Goal: Task Accomplishment & Management: Use online tool/utility

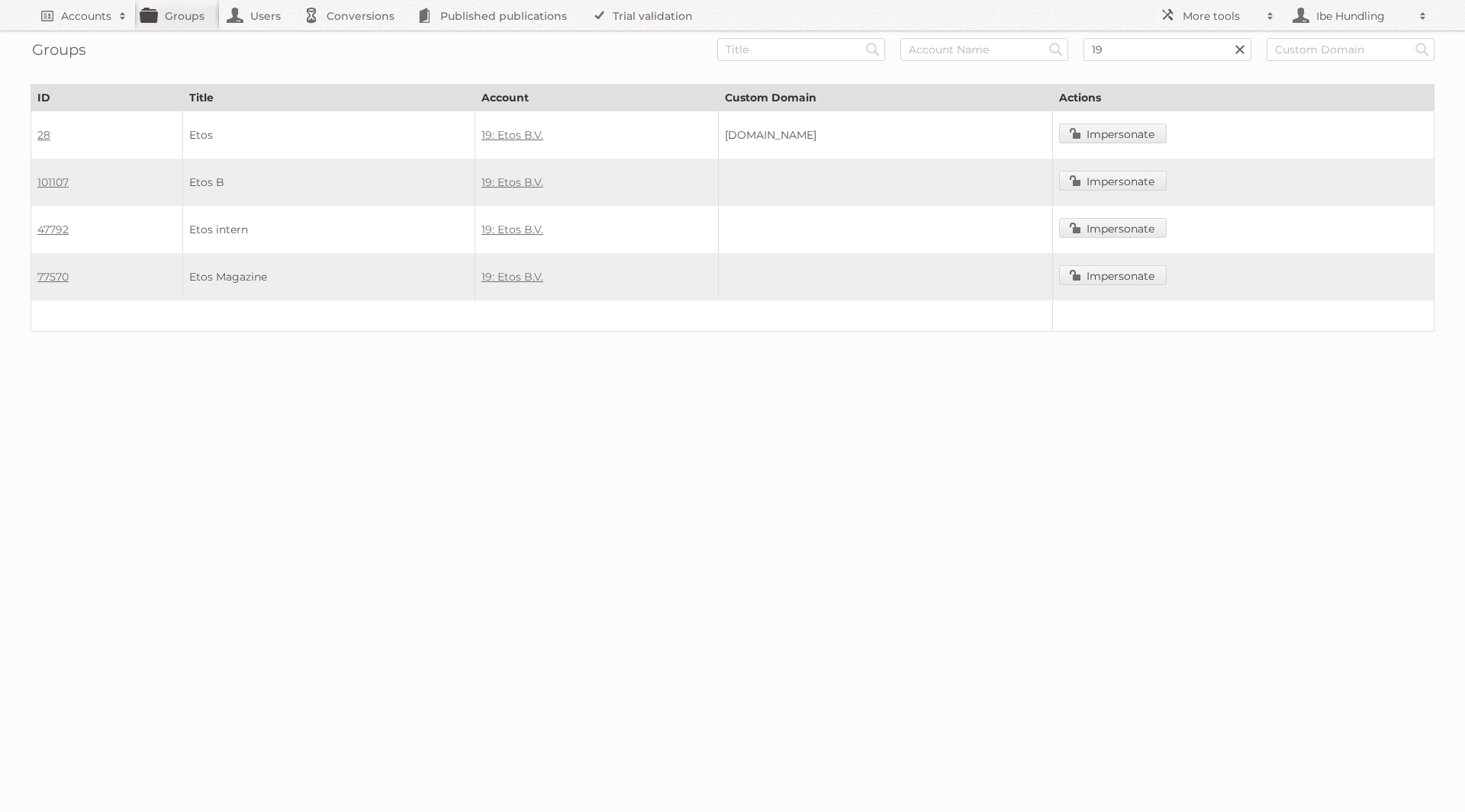
click at [1239, 46] on link at bounding box center [1239, 49] width 23 height 23
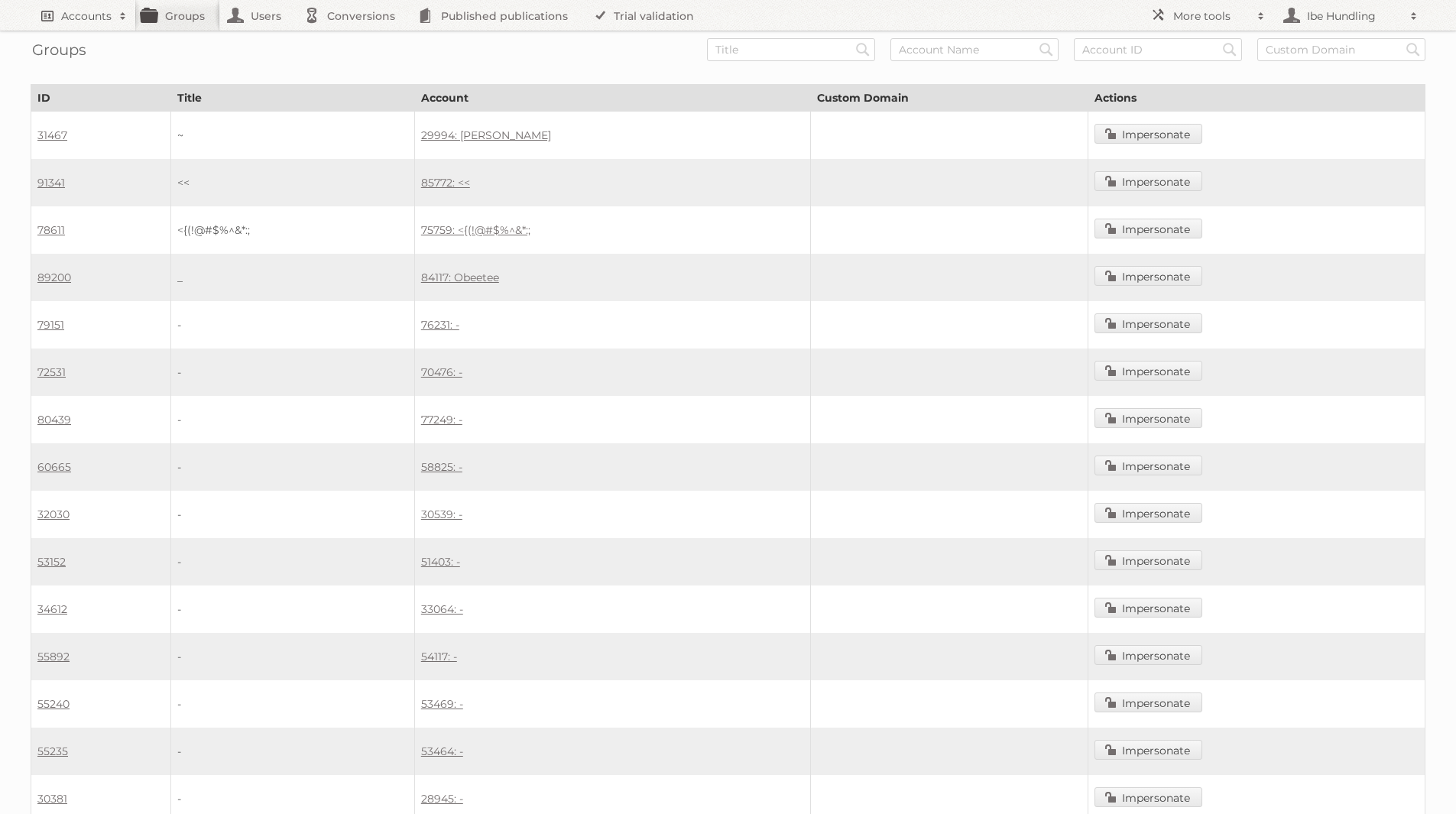
click at [102, 21] on h2 "Accounts" at bounding box center [86, 16] width 50 height 16
click at [97, 18] on h2 "Accounts" at bounding box center [86, 16] width 50 height 16
click at [85, 16] on h2 "Accounts" at bounding box center [86, 16] width 50 height 16
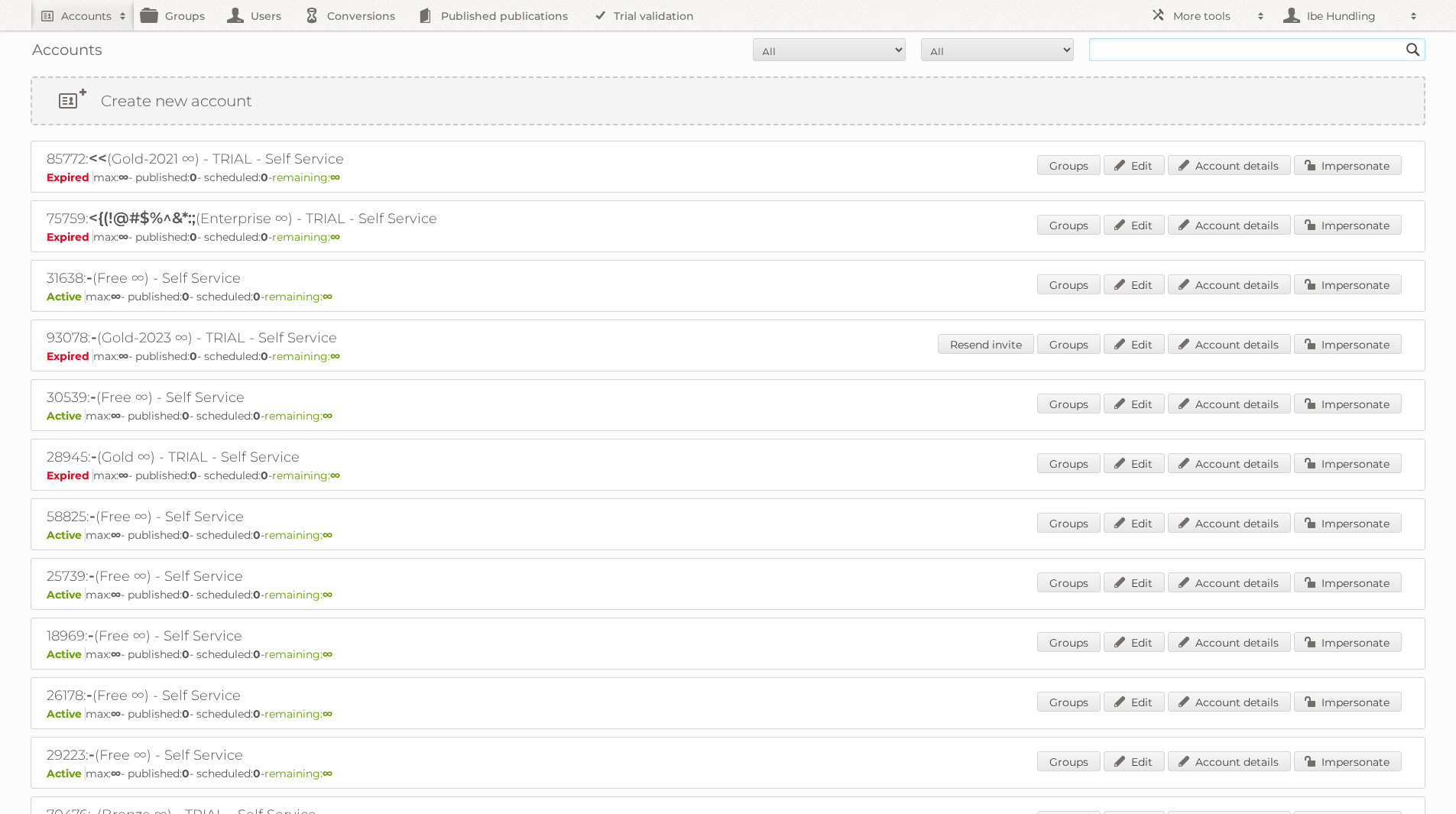
click at [1184, 51] on input "text" at bounding box center [1257, 49] width 336 height 23
type input "carrefour"
click at [1402, 38] on input "Search" at bounding box center [1413, 49] width 23 height 23
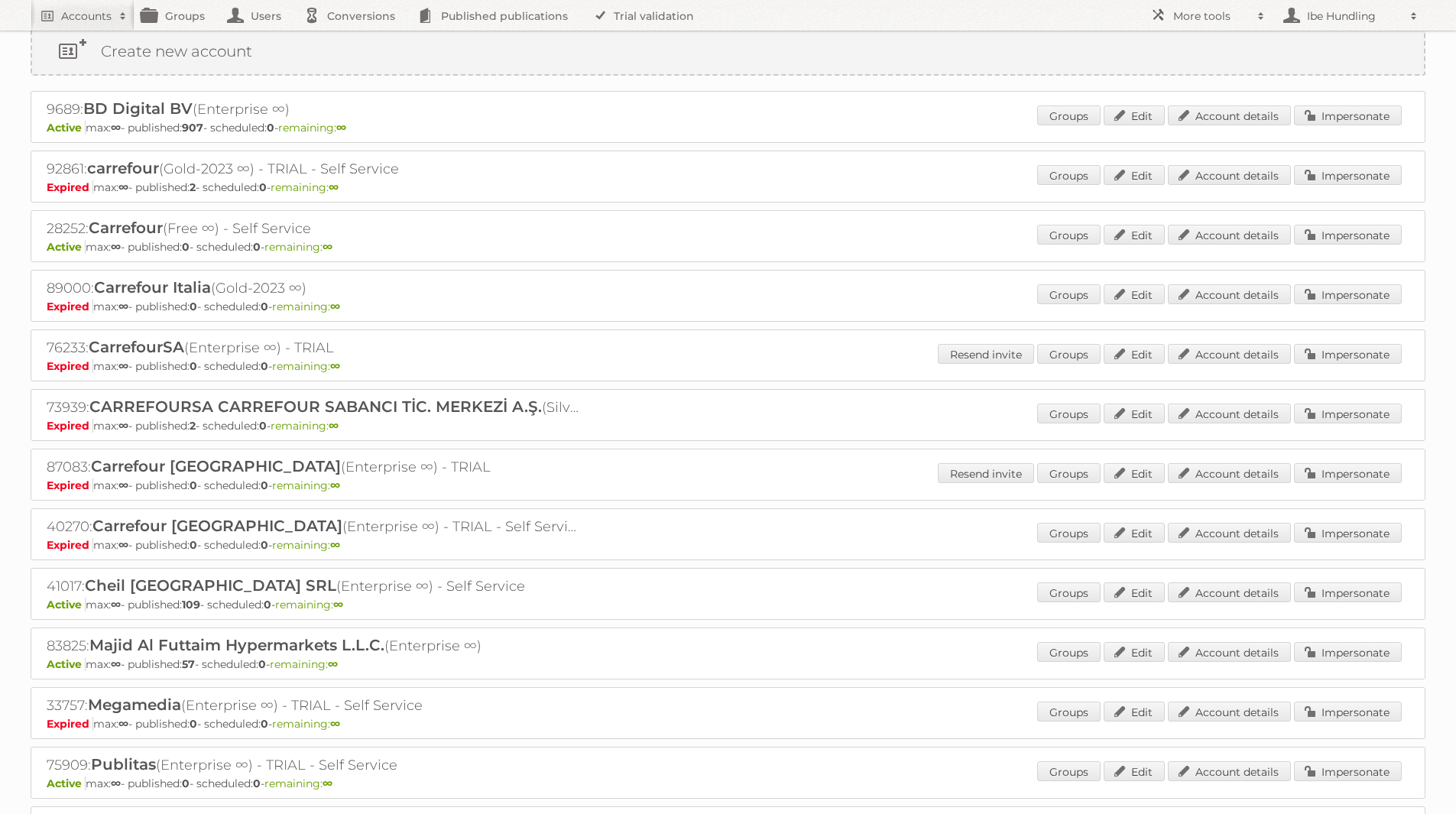
scroll to position [76, 0]
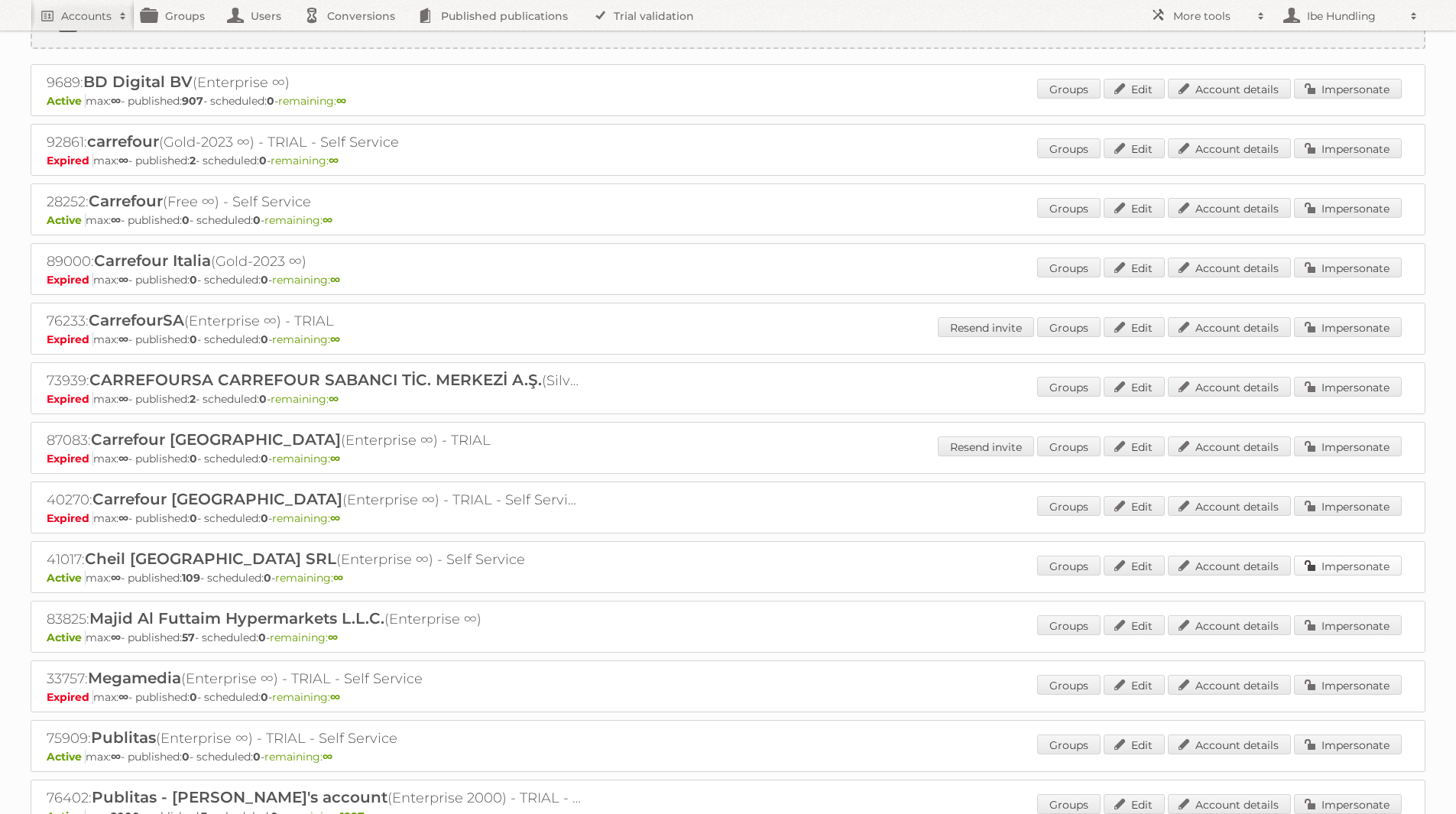
click at [1360, 569] on link "Impersonate" at bounding box center [1348, 566] width 108 height 20
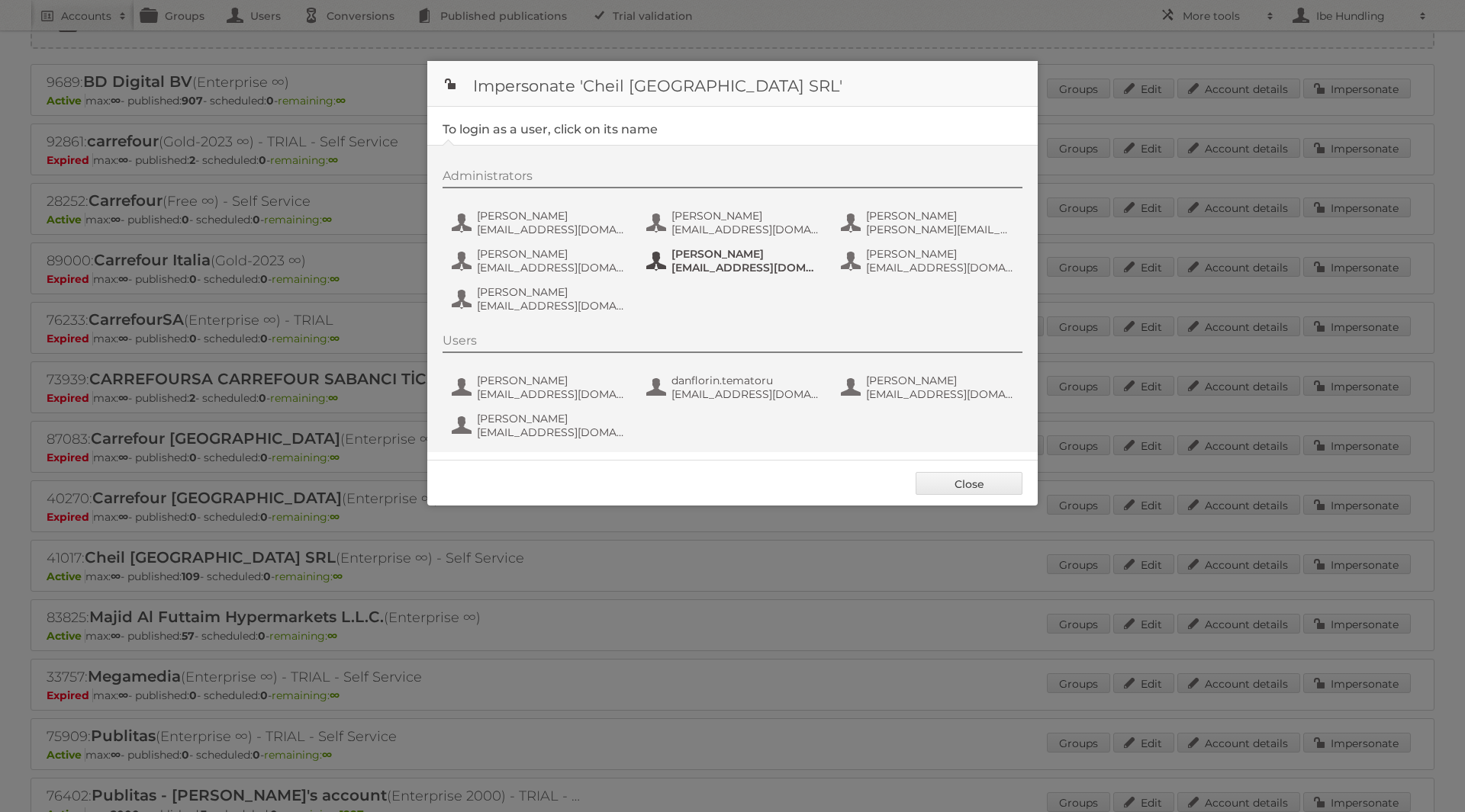
click at [689, 261] on span "loredana_dadalau@carrefour.com" at bounding box center [746, 268] width 148 height 14
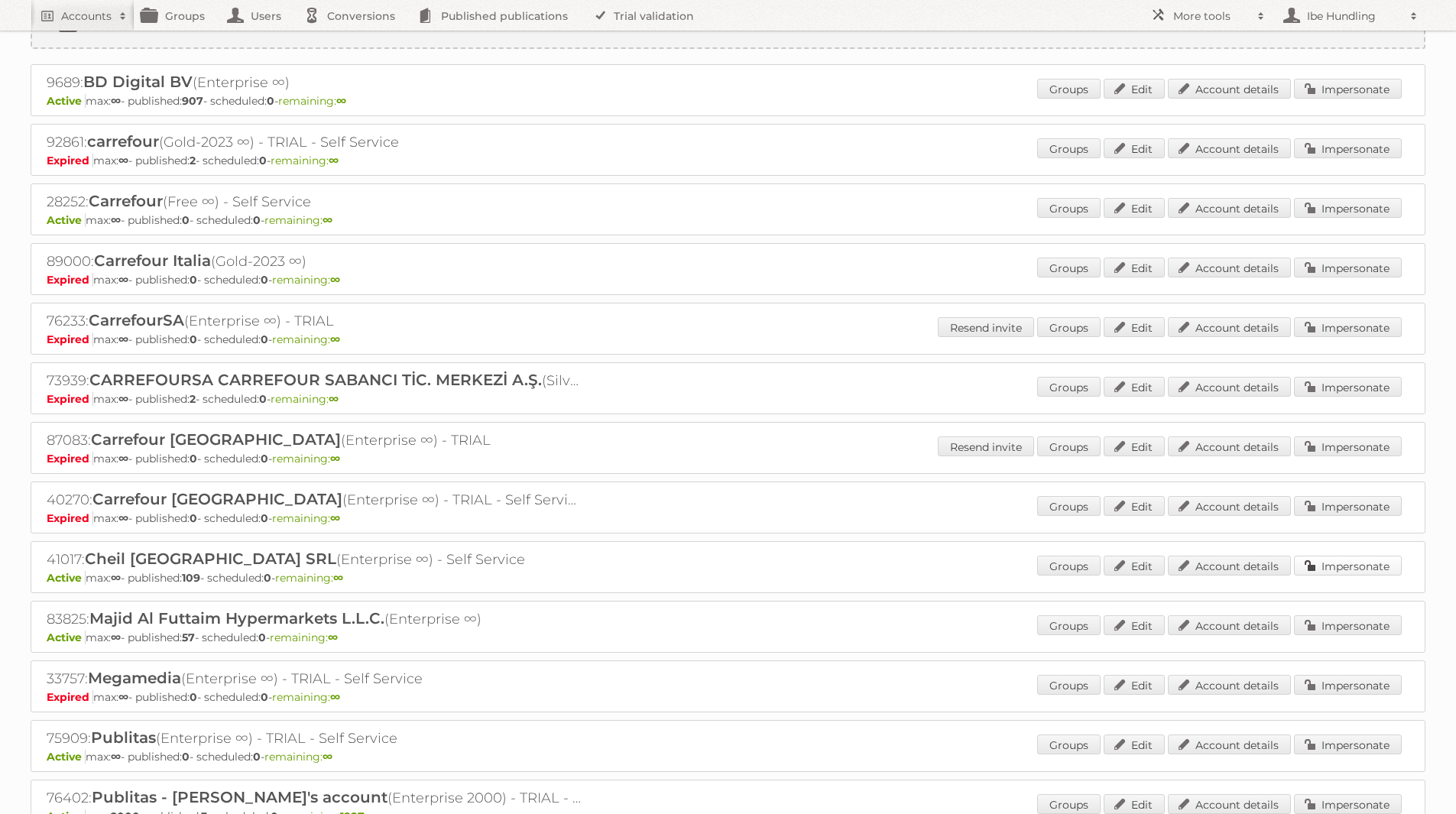
click at [1364, 572] on link "Impersonate" at bounding box center [1348, 566] width 108 height 20
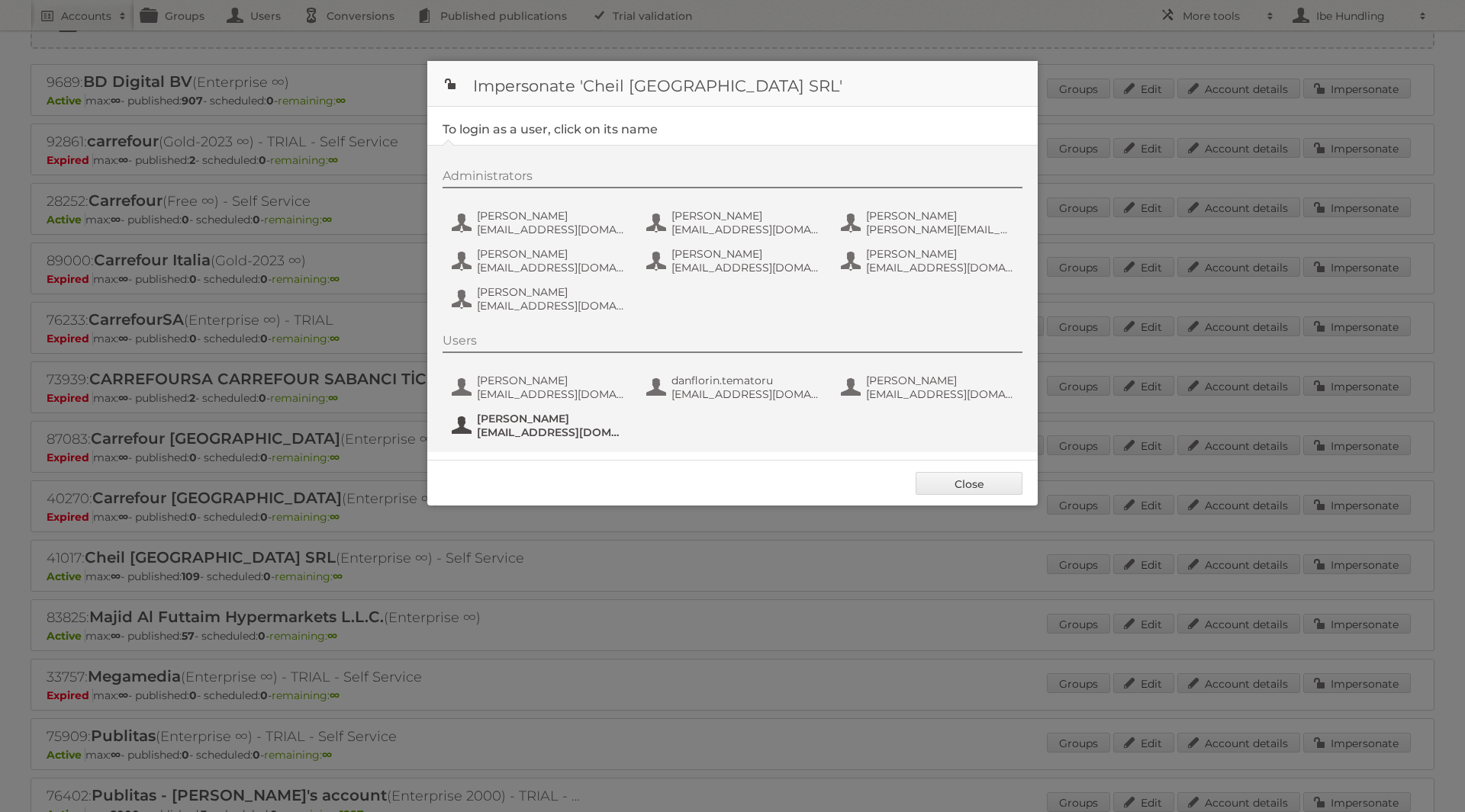
click at [549, 421] on span "Sergiu Nicolae" at bounding box center [551, 418] width 148 height 14
